Goal: Communication & Community: Answer question/provide support

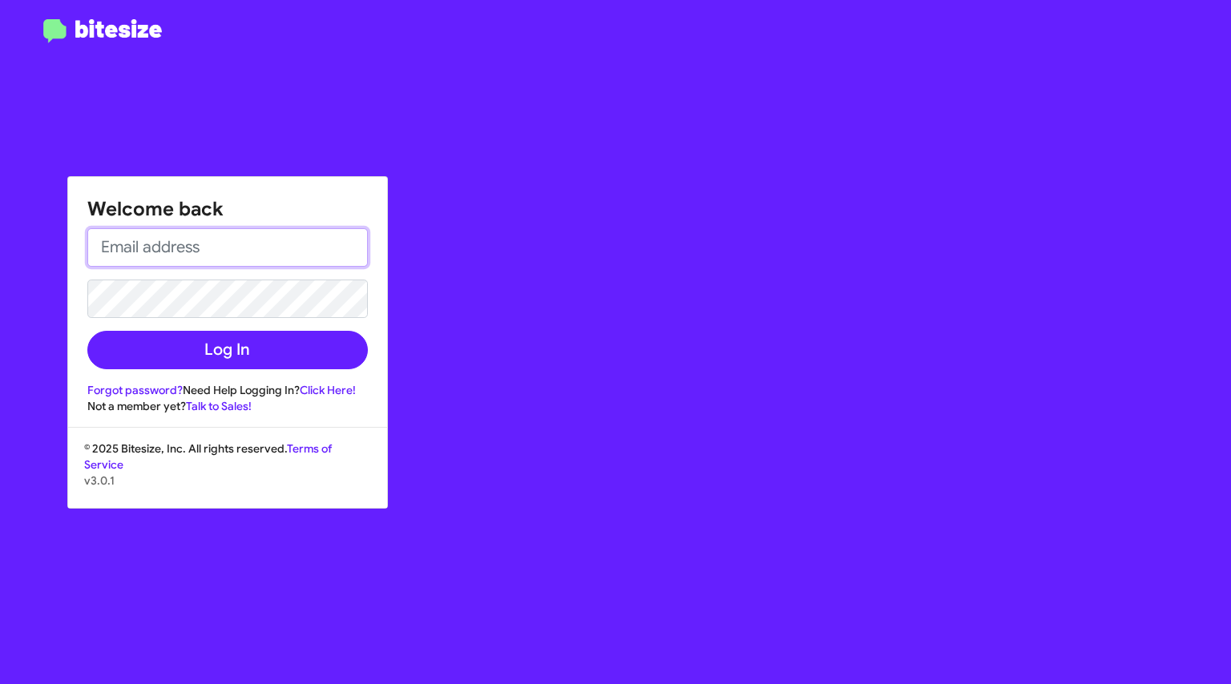
type input "[EMAIL_ADDRESS][DOMAIN_NAME]"
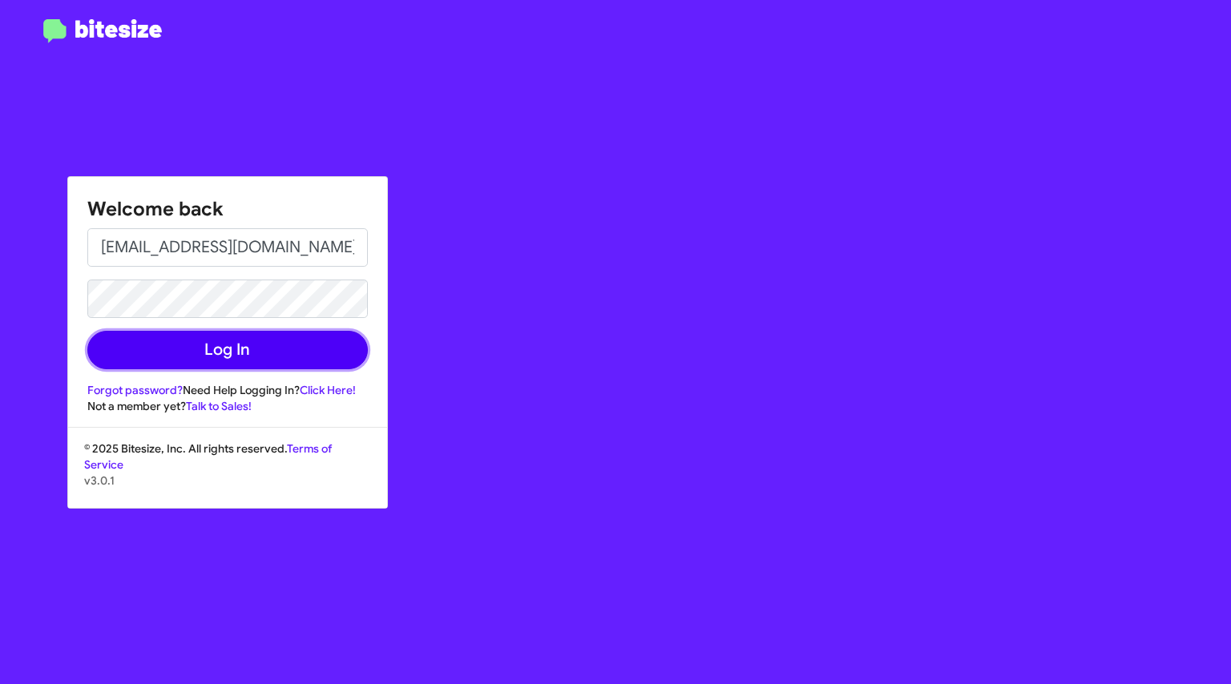
click at [268, 341] on button "Log In" at bounding box center [227, 350] width 280 height 38
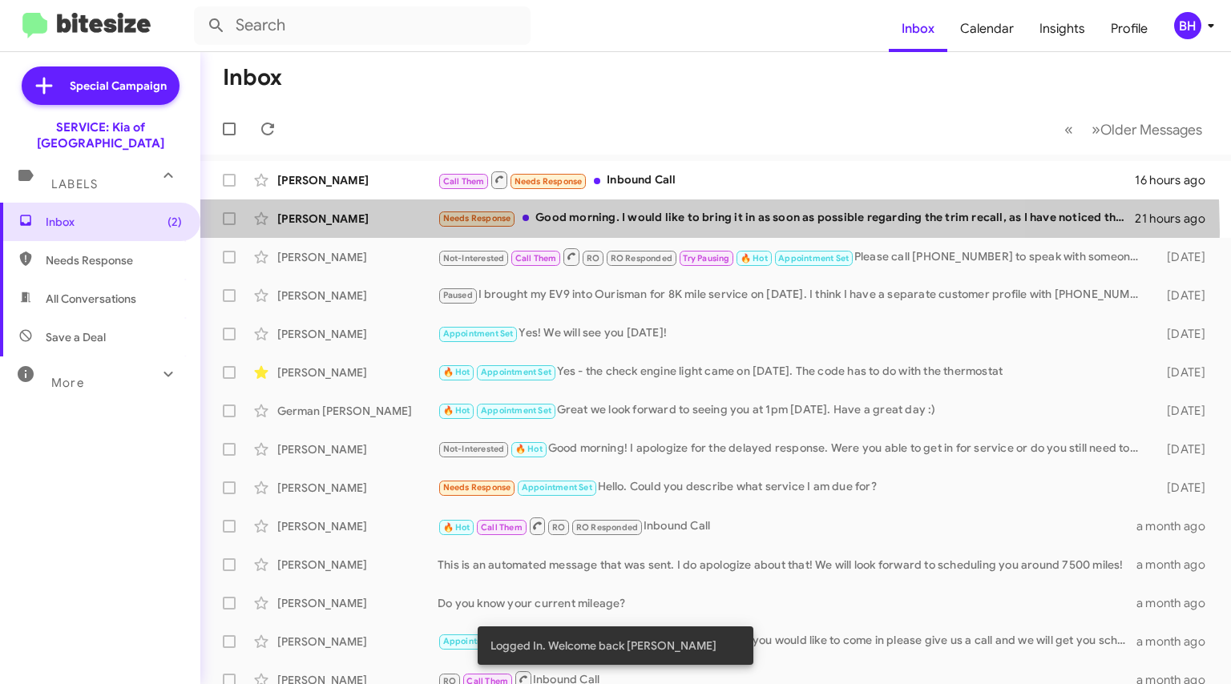
click at [613, 231] on div "[PERSON_NAME] Needs Response Good morning. I would like to bring it in as soon …" at bounding box center [715, 219] width 1005 height 32
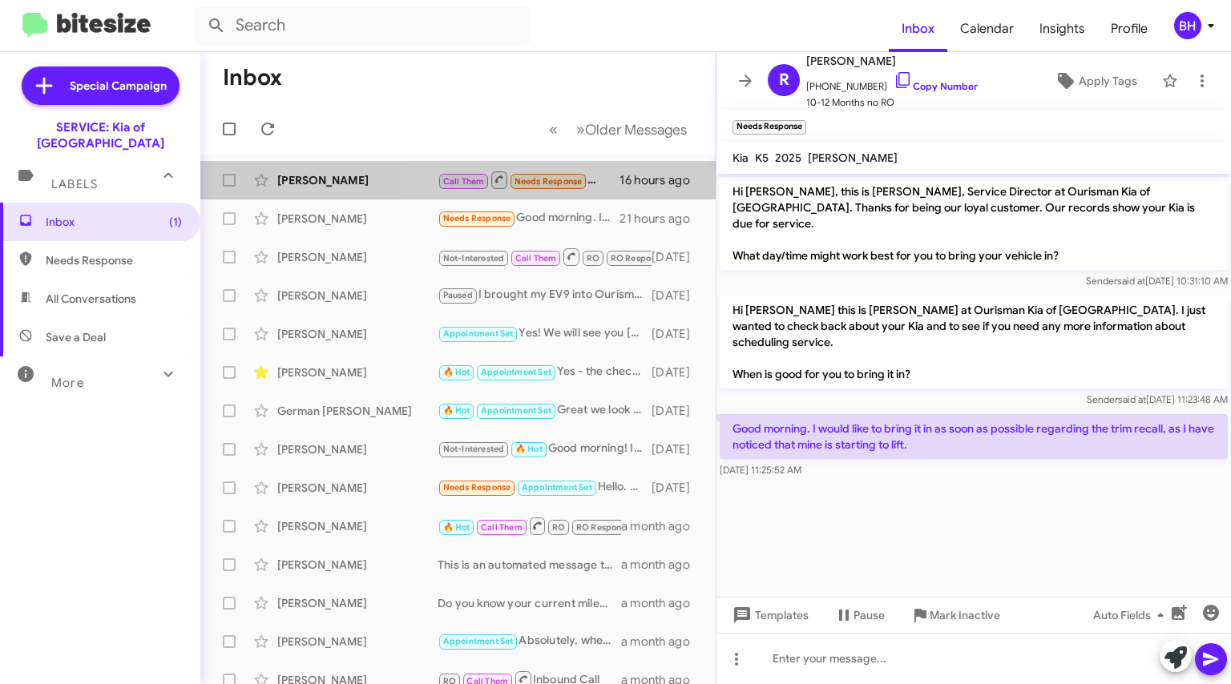
click at [609, 177] on div "Call Them Needs Response Inbound Call" at bounding box center [528, 180] width 182 height 20
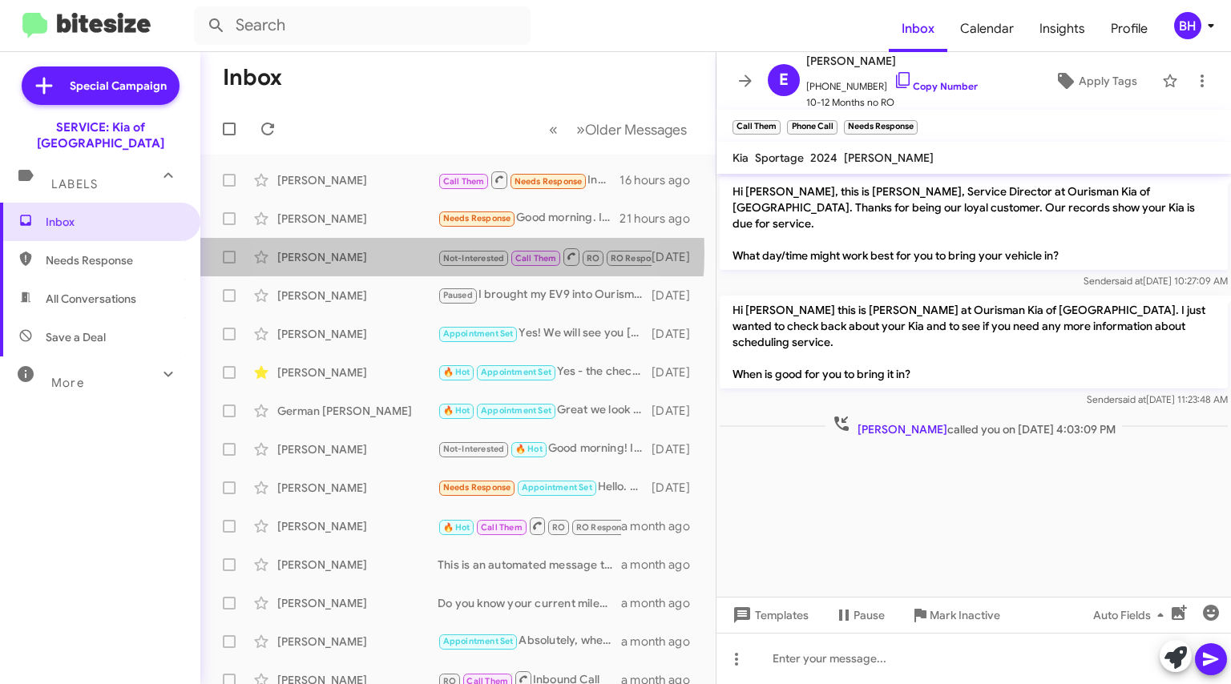
click at [375, 253] on div "[PERSON_NAME]" at bounding box center [357, 257] width 160 height 16
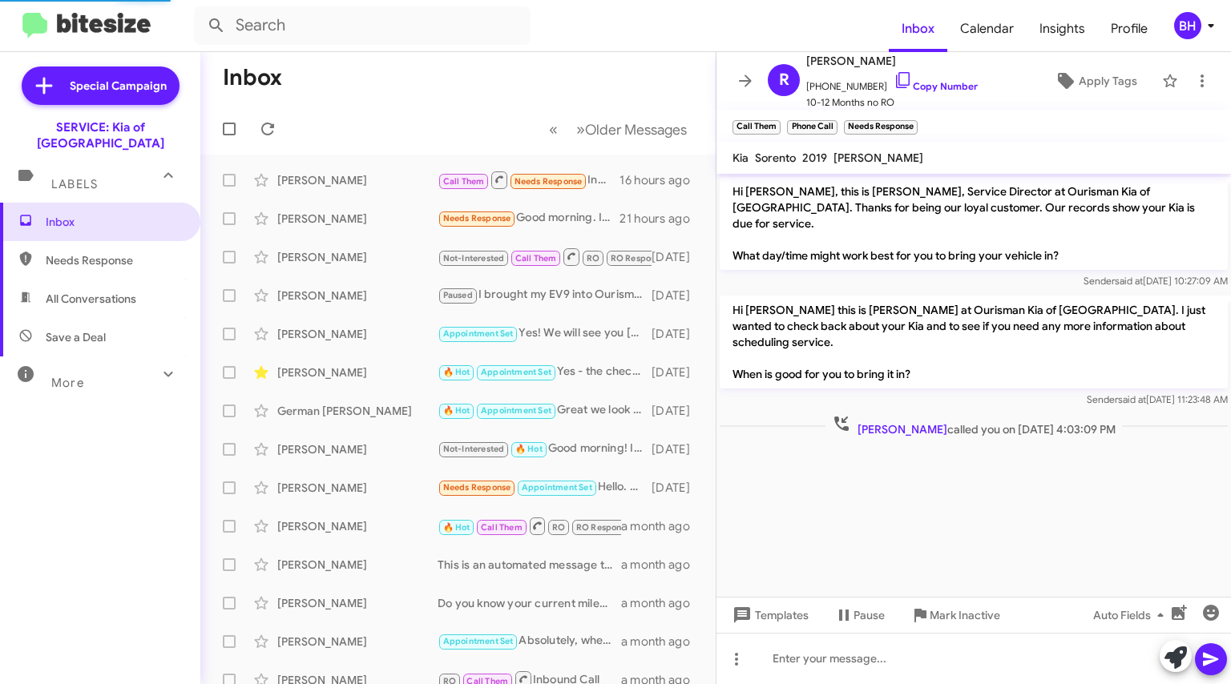
scroll to position [689, 0]
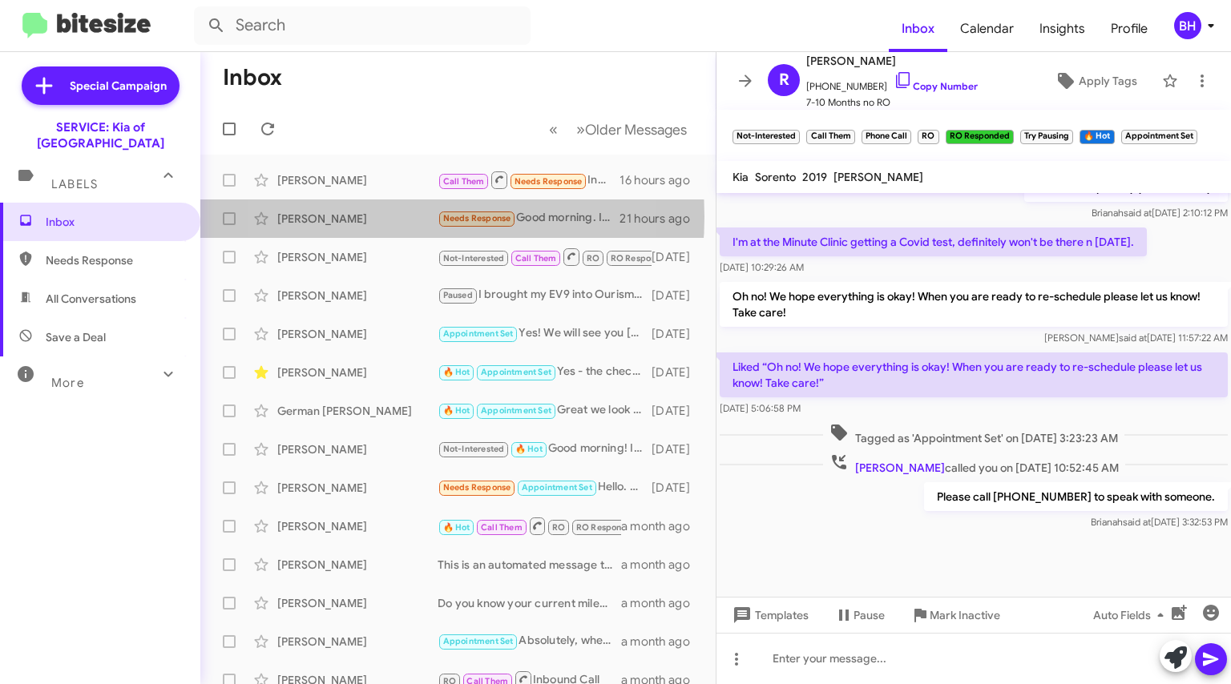
click at [374, 216] on div "[PERSON_NAME]" at bounding box center [357, 219] width 160 height 16
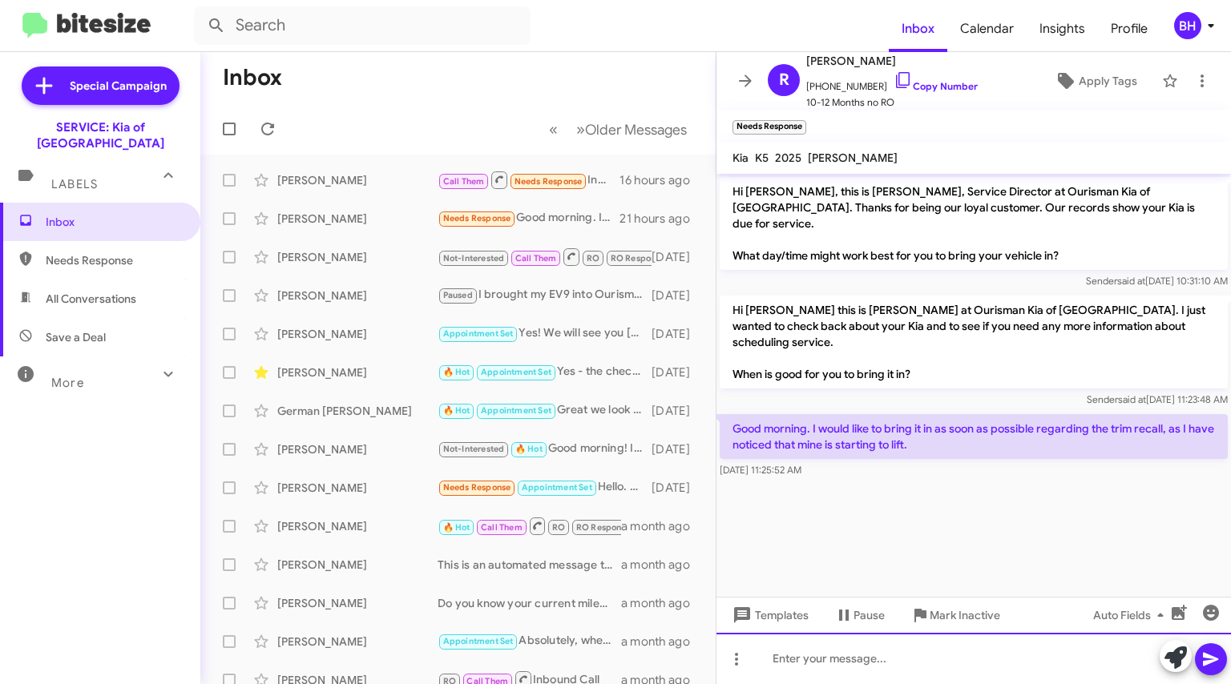
click at [878, 663] on div at bounding box center [973, 658] width 514 height 51
